Goal: Check status: Check status

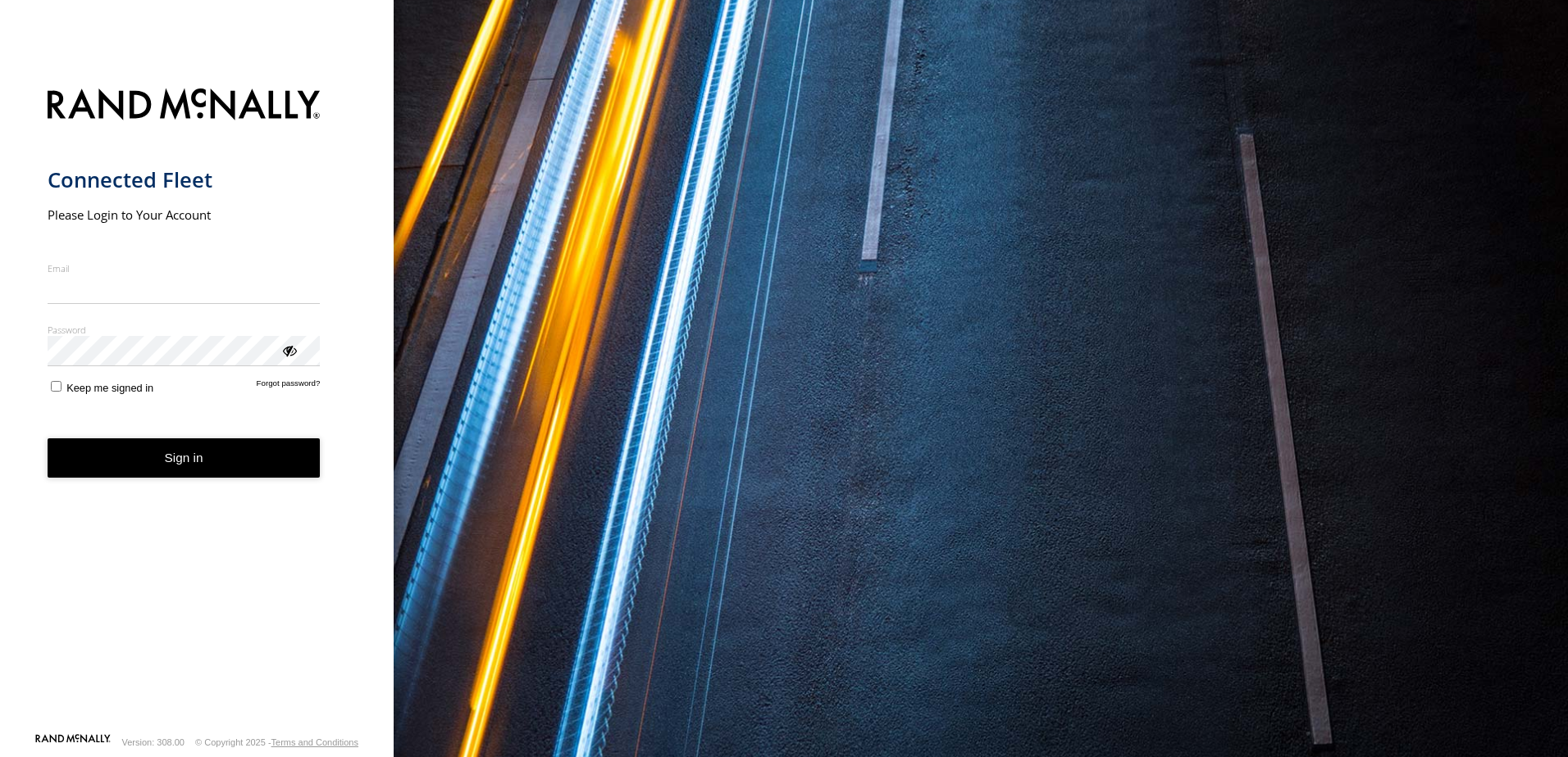
click at [0, 756] on nordpass-portal at bounding box center [0, 757] width 0 height 0
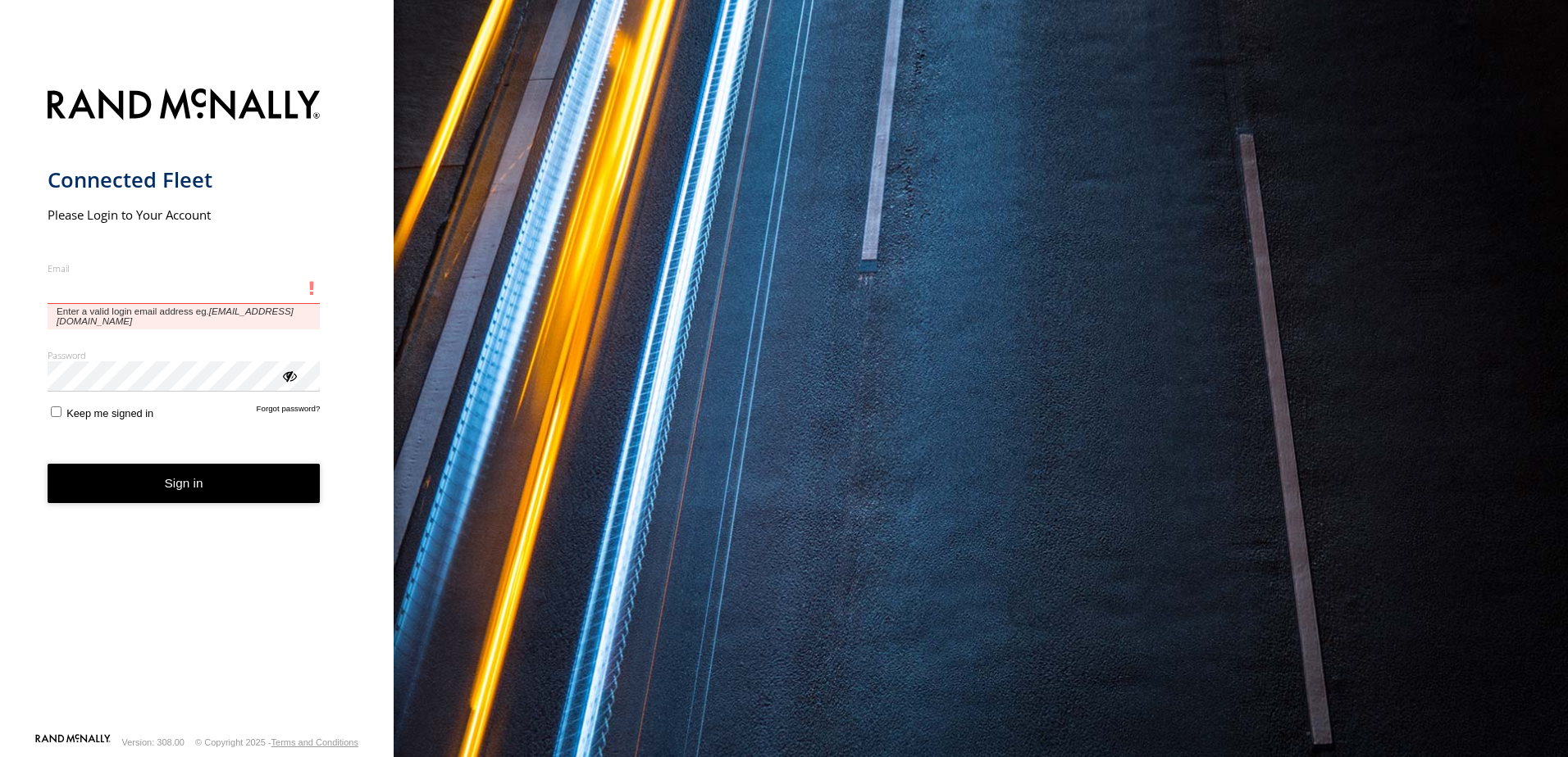
type input "**********"
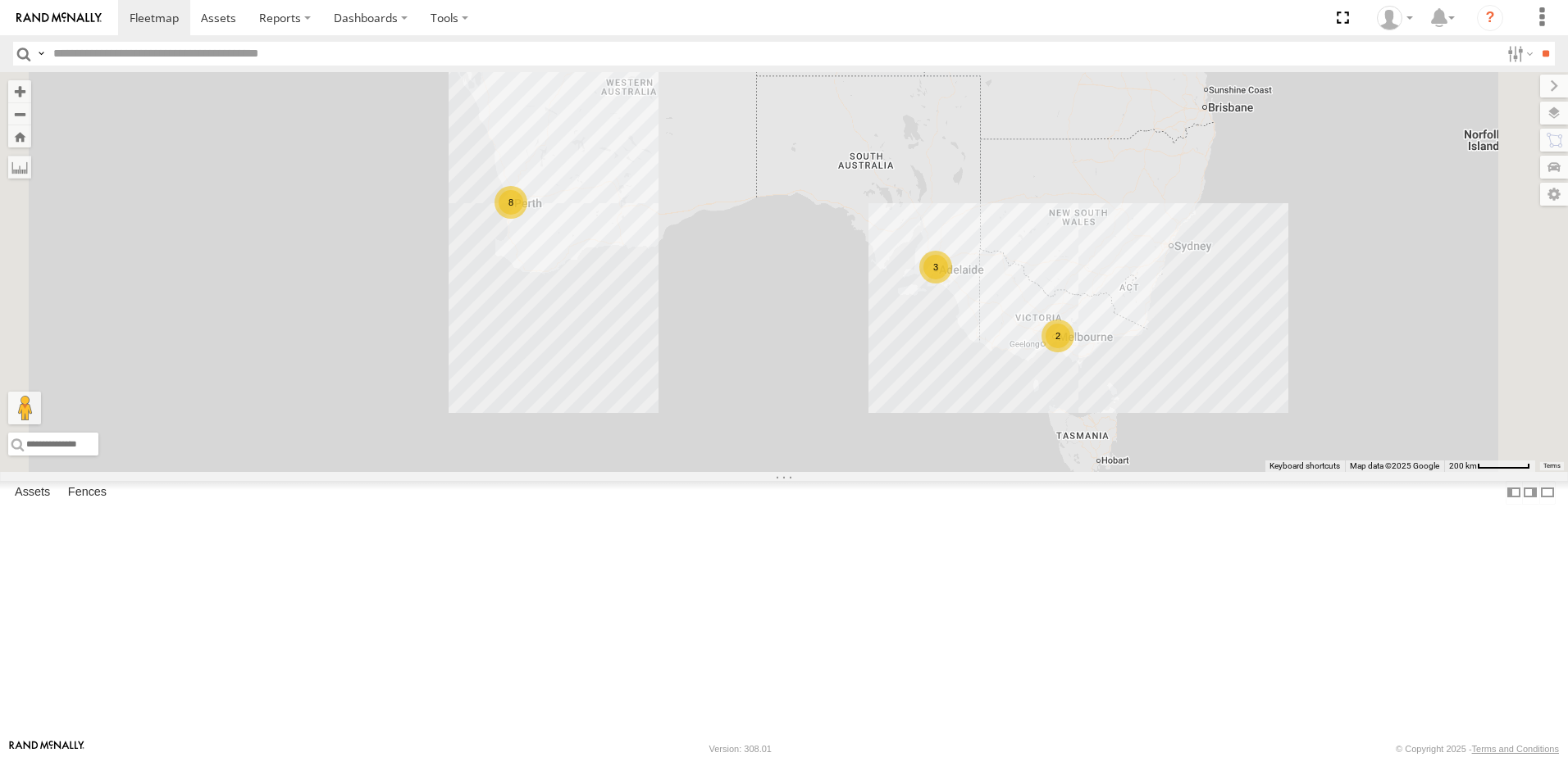
click at [0, 0] on div "All Assets" at bounding box center [0, 0] width 0 height 0
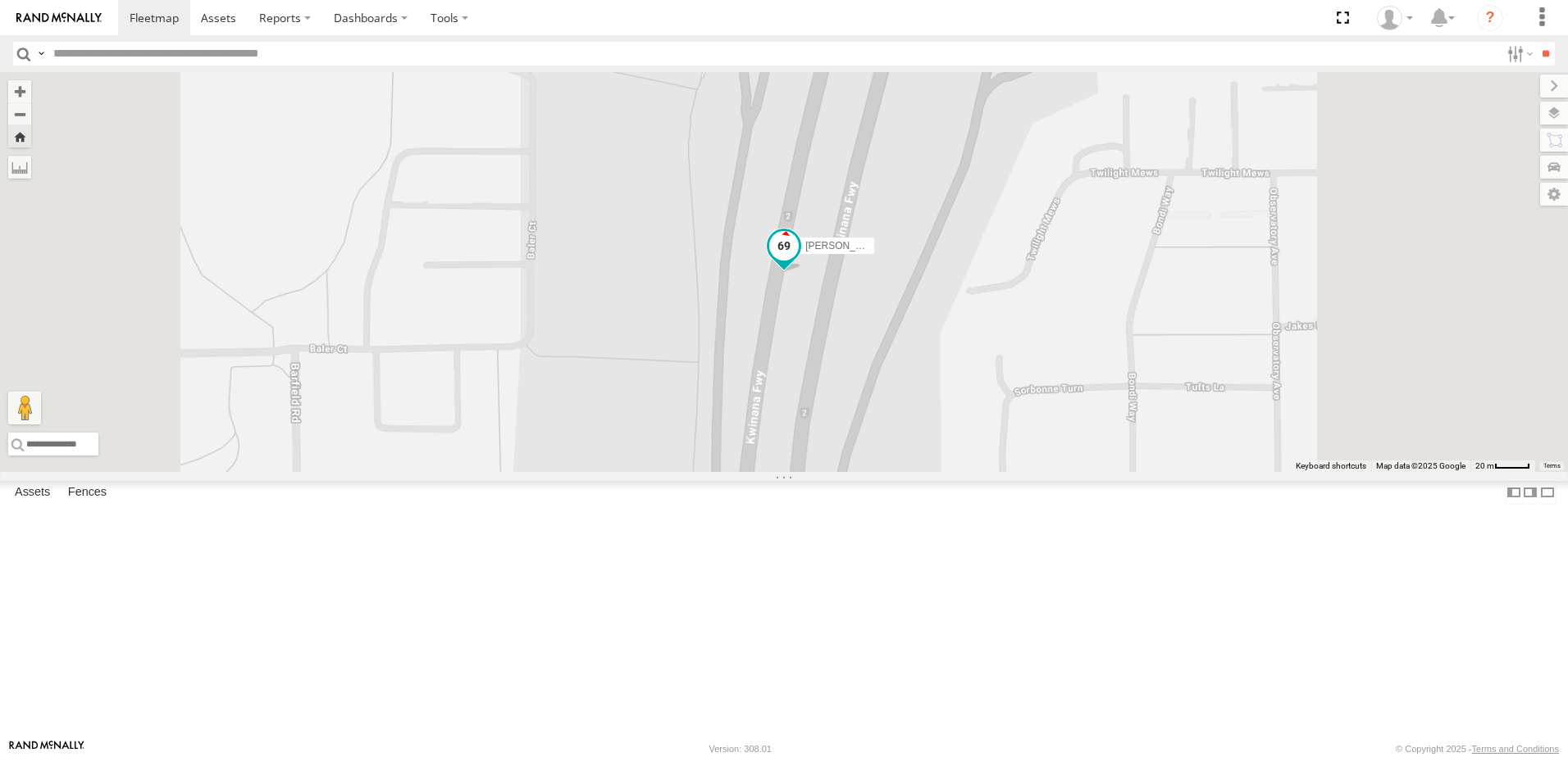
click at [799, 260] on span at bounding box center [784, 246] width 29 height 29
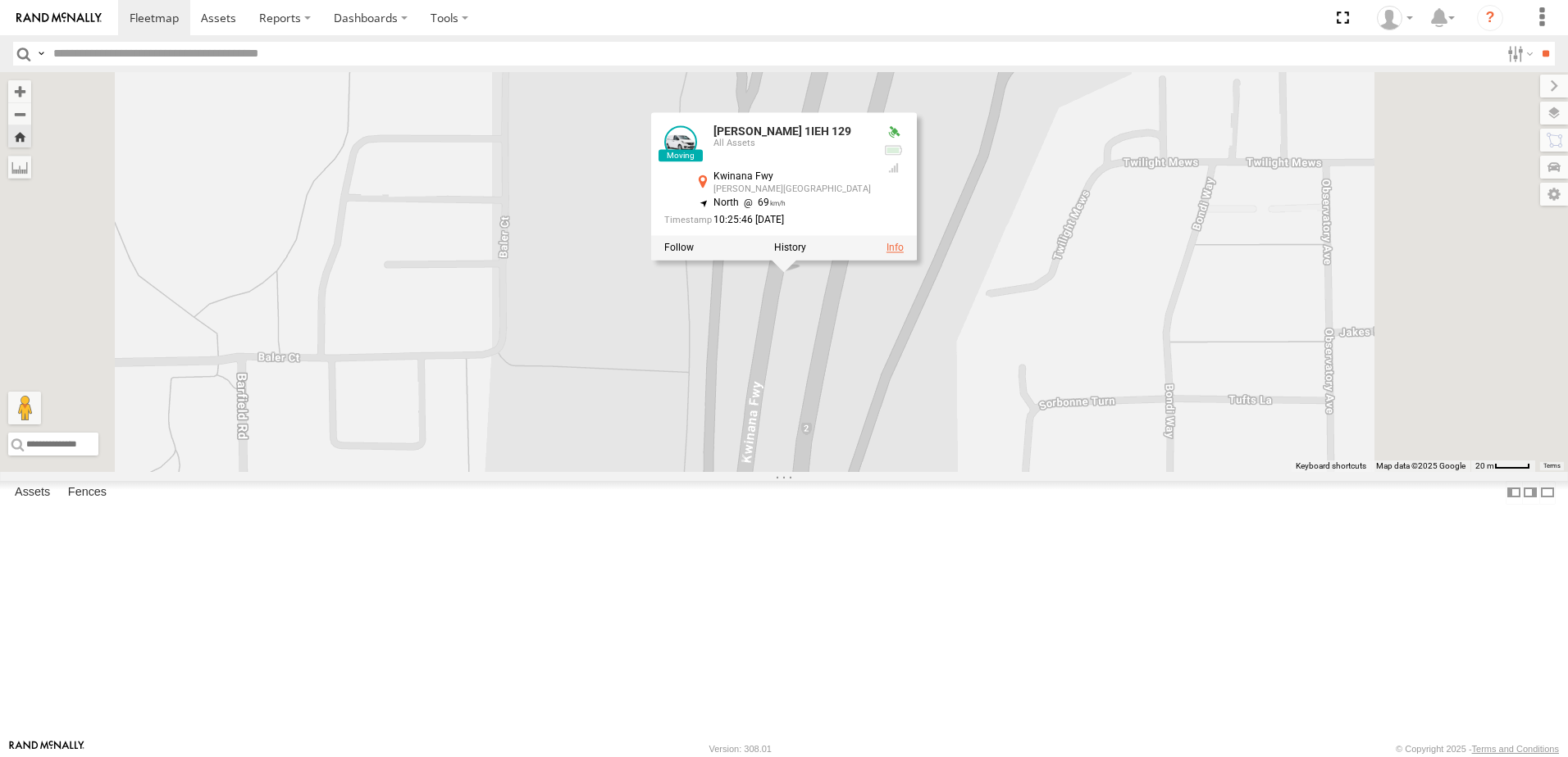
click at [903, 254] on link at bounding box center [895, 247] width 17 height 11
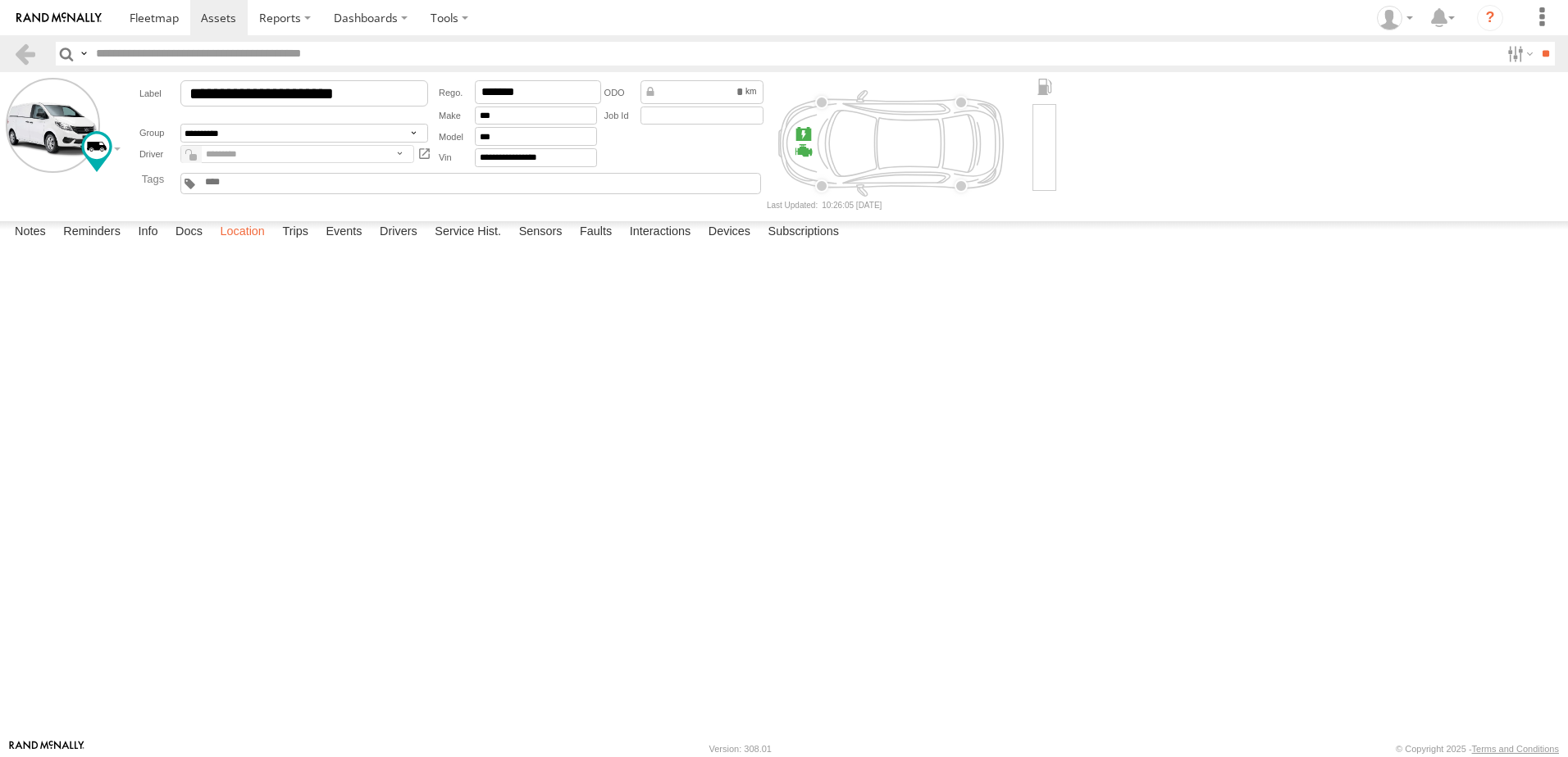
click at [248, 244] on label "Location" at bounding box center [242, 233] width 62 height 23
click at [297, 244] on label "Trips" at bounding box center [296, 233] width 43 height 23
click at [25, 55] on link at bounding box center [25, 54] width 24 height 24
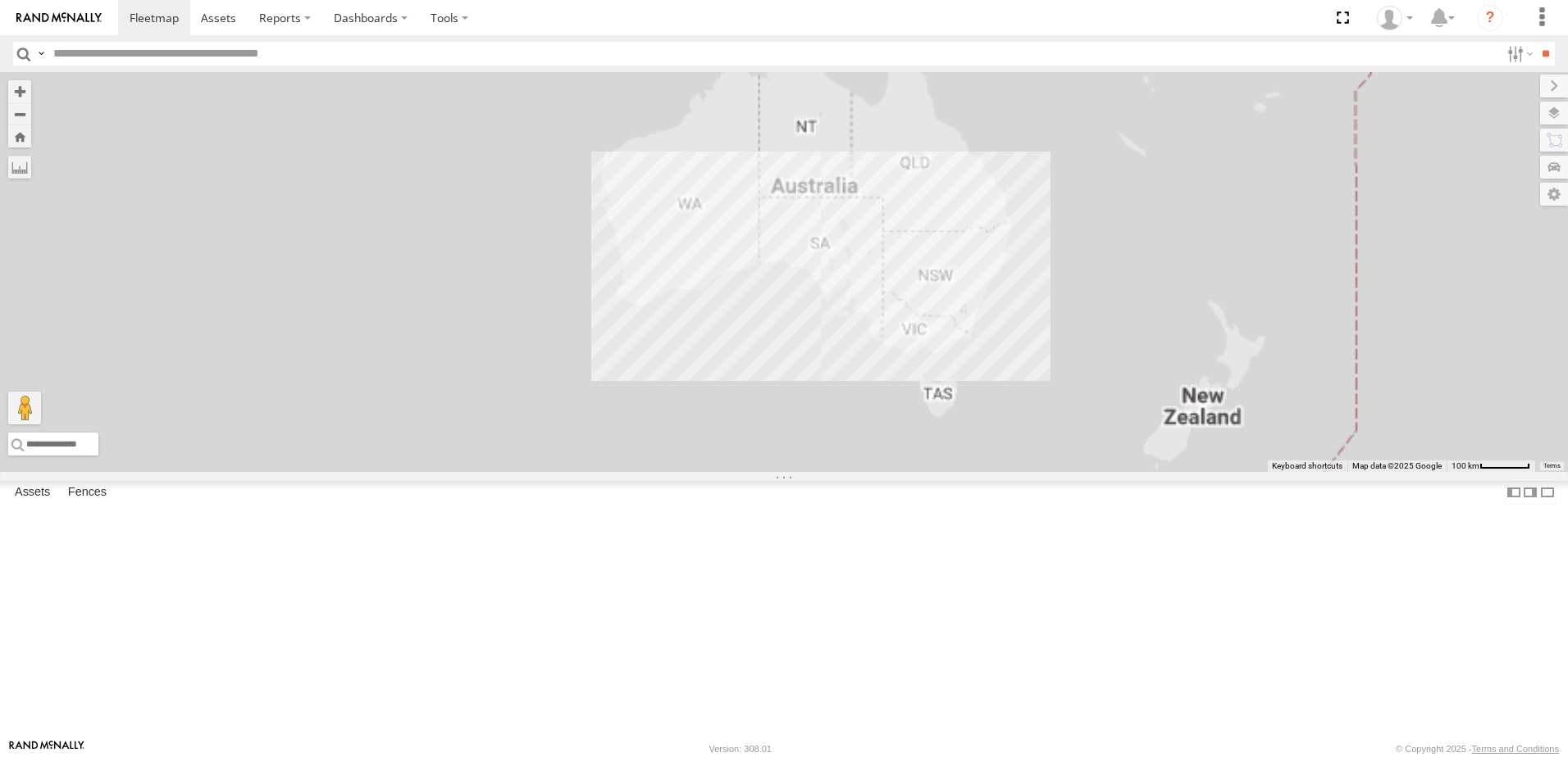
click at [622, 9] on section at bounding box center [841, 17] width 1446 height 35
